Goal: Find contact information: Find contact information

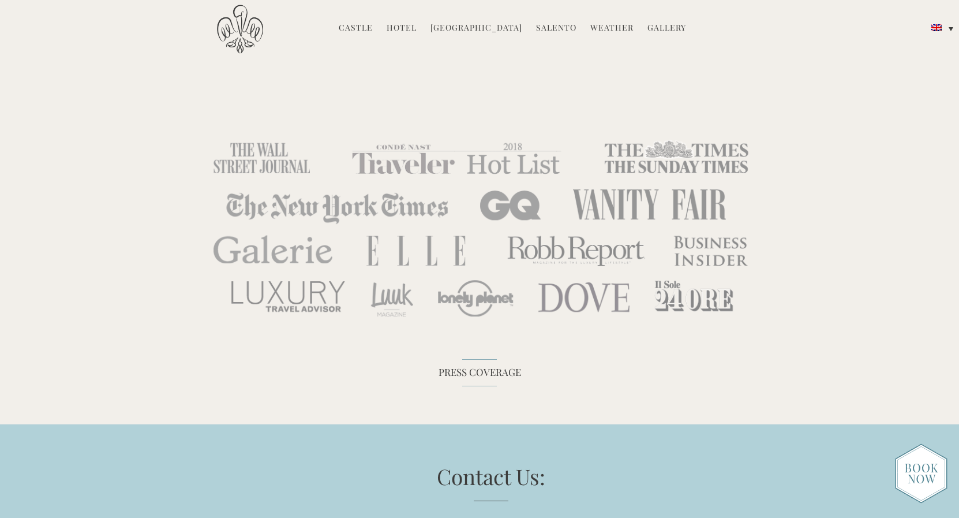
scroll to position [3714, 0]
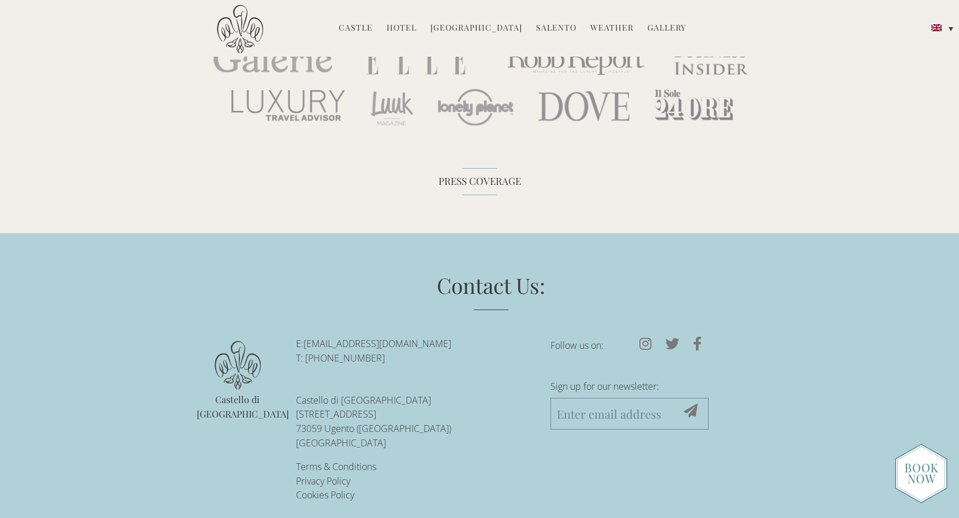
drag, startPoint x: 462, startPoint y: 330, endPoint x: 307, endPoint y: 331, distance: 155.3
click at [307, 337] on p "E: reservations@castellodiugento.com T: +39-0833-1850-720" at bounding box center [414, 351] width 237 height 29
copy link "[EMAIL_ADDRESS][DOMAIN_NAME]"
click at [370, 26] on link "Castle" at bounding box center [356, 28] width 34 height 13
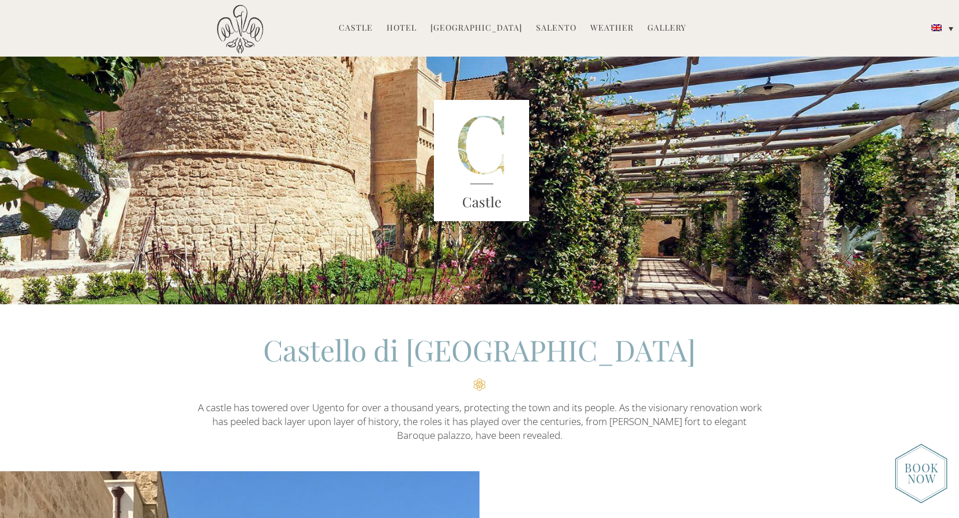
scroll to position [58, 0]
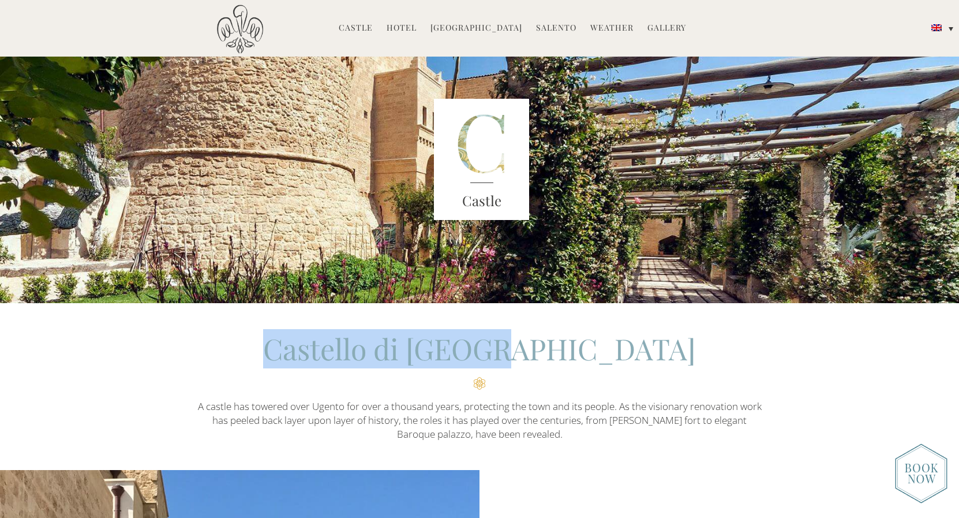
drag, startPoint x: 361, startPoint y: 352, endPoint x: 595, endPoint y: 355, distance: 233.8
click at [595, 355] on h2 "Castello di [GEOGRAPHIC_DATA]" at bounding box center [480, 359] width 566 height 61
copy h2 "Castello di [GEOGRAPHIC_DATA]"
